Goal: Information Seeking & Learning: Learn about a topic

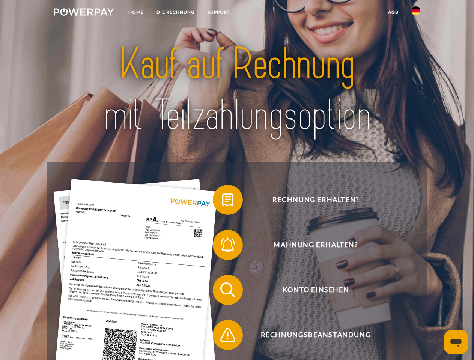
click at [84, 13] on img at bounding box center [84, 12] width 60 height 8
click at [416, 13] on img at bounding box center [415, 10] width 9 height 9
click at [393, 12] on link "agb" at bounding box center [393, 13] width 23 height 14
click at [222, 201] on span at bounding box center [217, 200] width 38 height 38
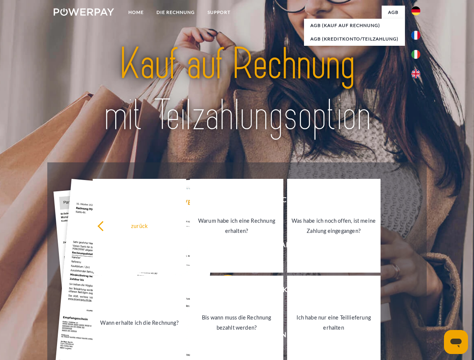
click at [222, 247] on link "Warum habe ich eine Rechnung erhalten?" at bounding box center [236, 226] width 93 height 94
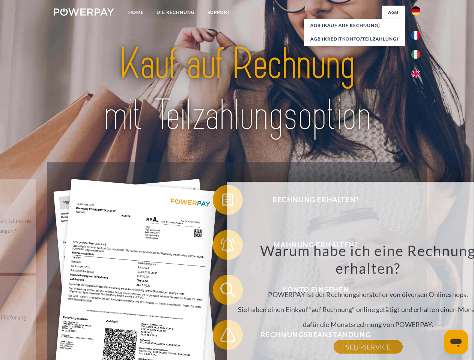
click at [222, 292] on div "Rechnung erhalten? Mahnung erhalten? Konto einsehen" at bounding box center [236, 312] width 379 height 300
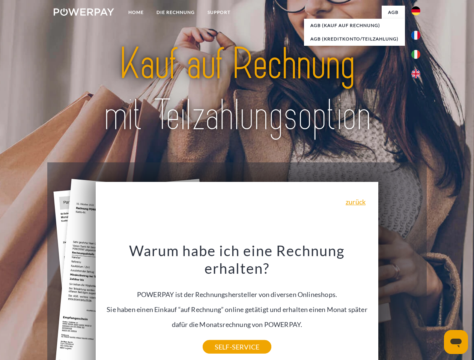
click at [222, 337] on div "Warum habe ich eine Rechnung erhalten? POWERPAY ist der Rechnungshersteller von…" at bounding box center [237, 294] width 274 height 105
click at [456, 342] on icon "Messaging-Fenster öffnen" at bounding box center [455, 343] width 11 height 9
